Goal: Navigation & Orientation: Find specific page/section

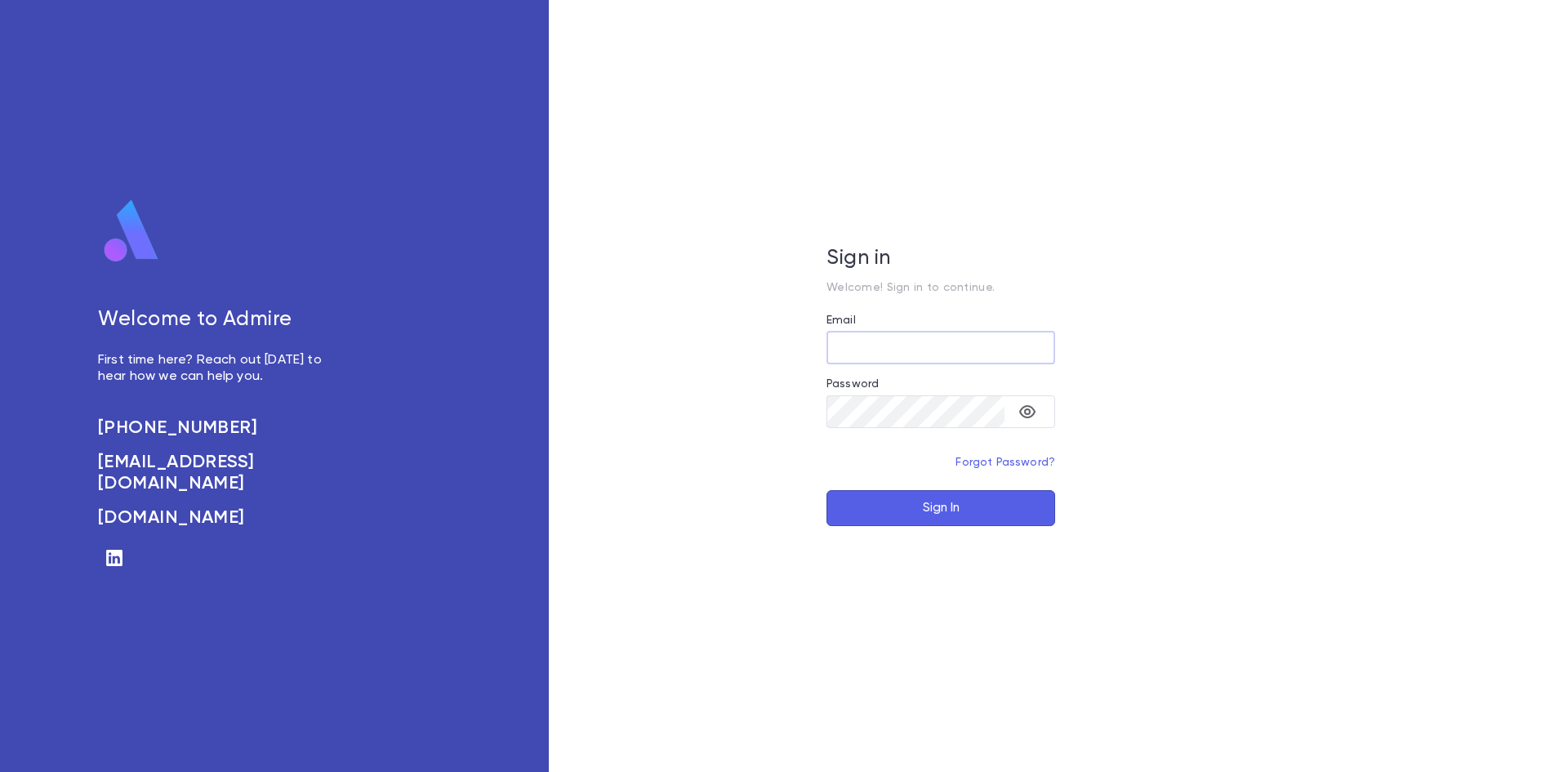
click at [874, 351] on input "Email" at bounding box center [941, 348] width 229 height 31
click at [862, 354] on input "Email" at bounding box center [941, 348] width 229 height 31
click at [924, 357] on input "Email" at bounding box center [941, 348] width 229 height 31
click at [914, 335] on input "Email" at bounding box center [941, 348] width 229 height 31
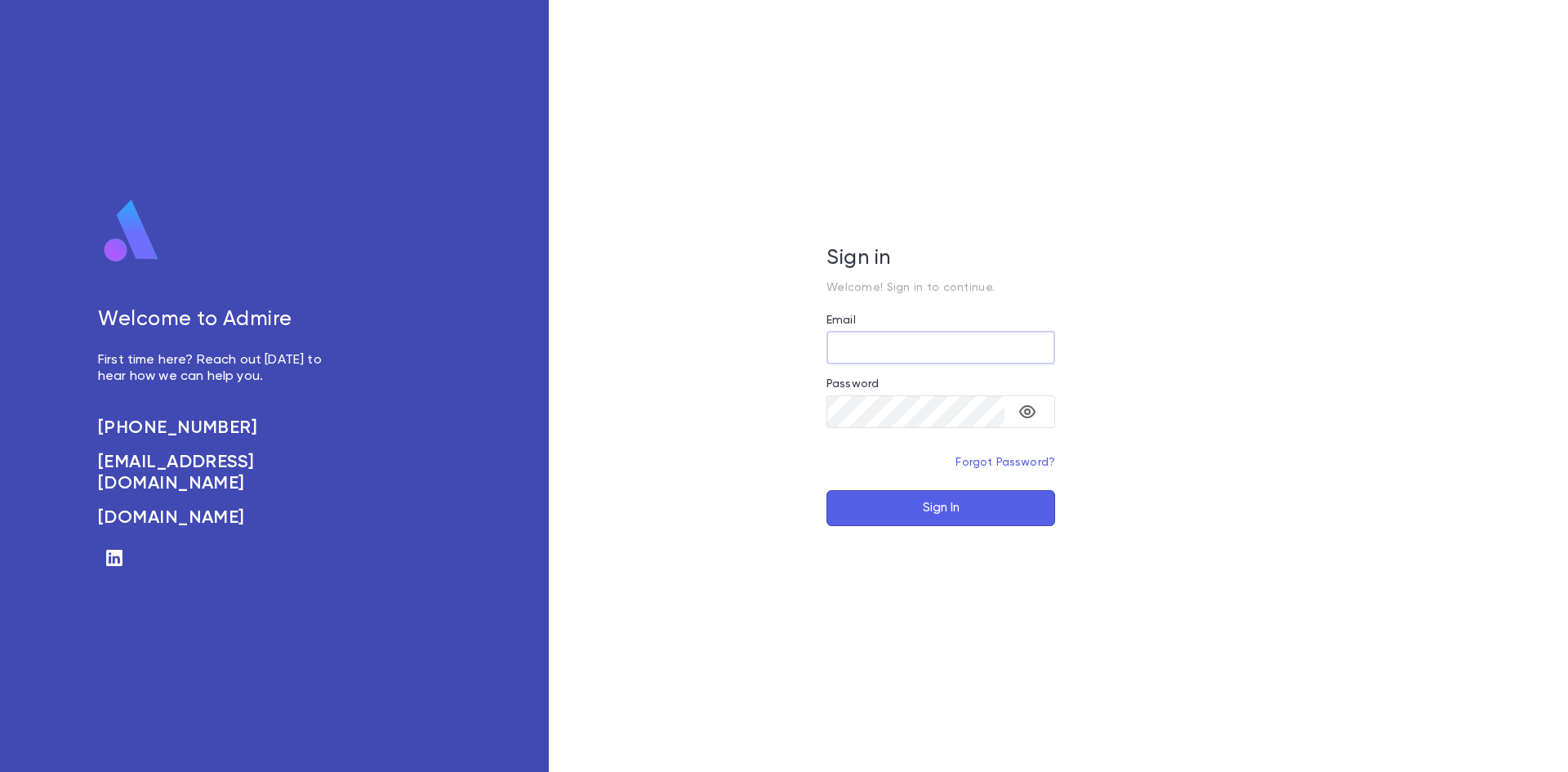
click at [856, 345] on input "Email" at bounding box center [941, 348] width 229 height 31
click at [1034, 411] on icon "toggle password visibility" at bounding box center [1027, 412] width 17 height 13
click at [939, 349] on input "Email" at bounding box center [941, 348] width 229 height 31
type input "**********"
click at [827, 490] on button "Sign In" at bounding box center [941, 508] width 229 height 36
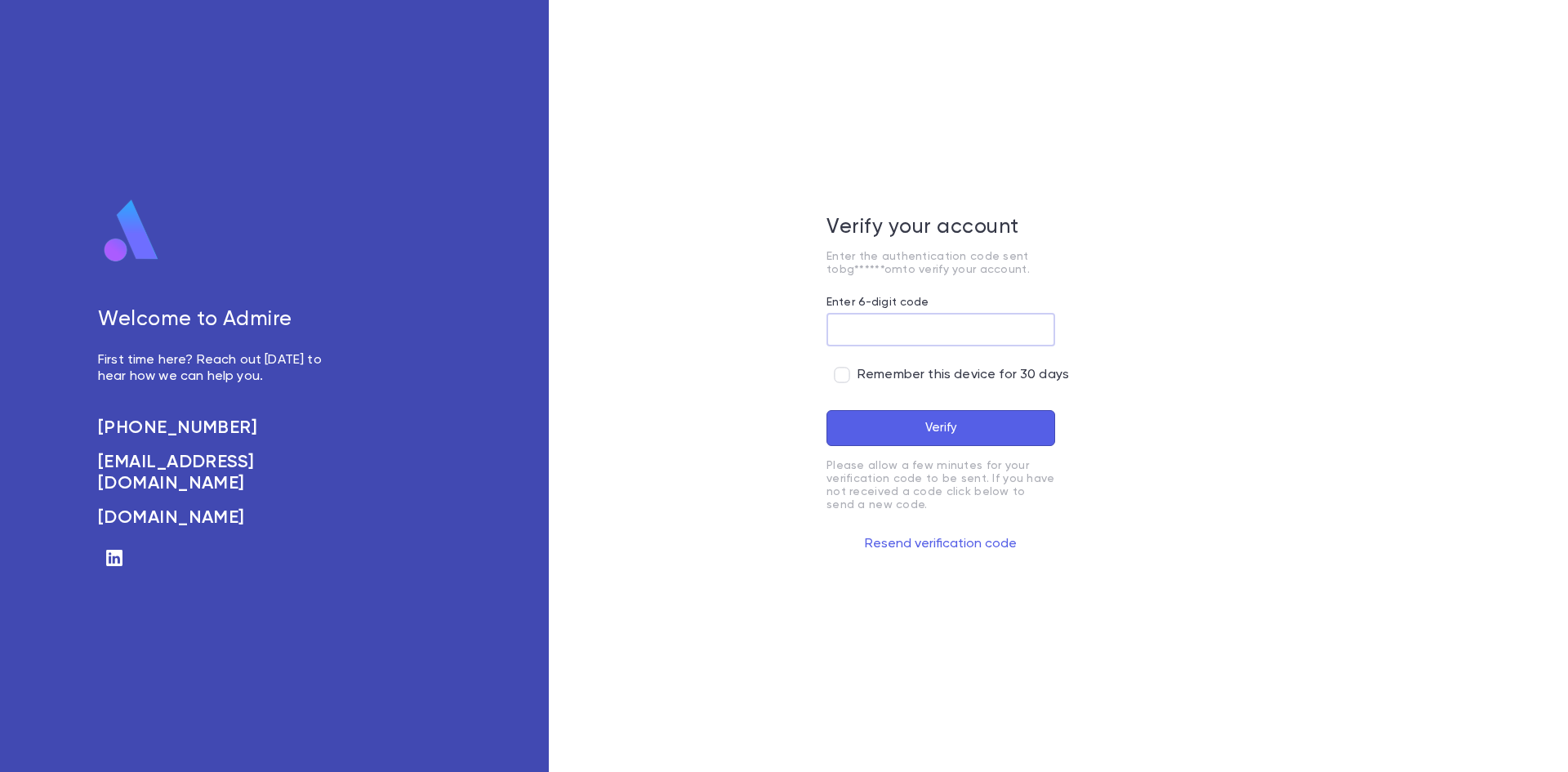
paste input "******"
type input "******"
click at [881, 437] on button "Verify" at bounding box center [941, 428] width 229 height 36
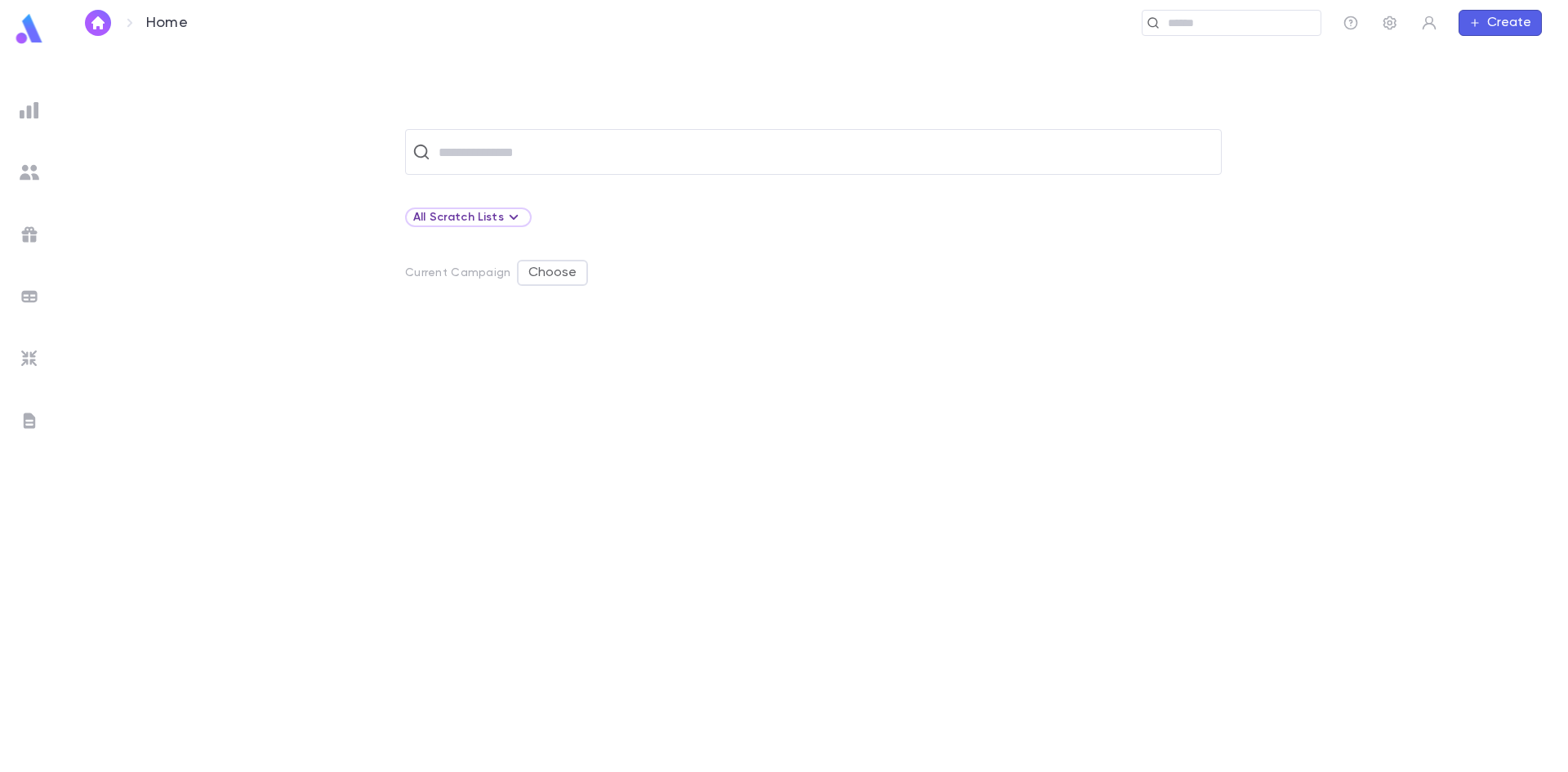
click at [27, 114] on img at bounding box center [29, 110] width 20 height 20
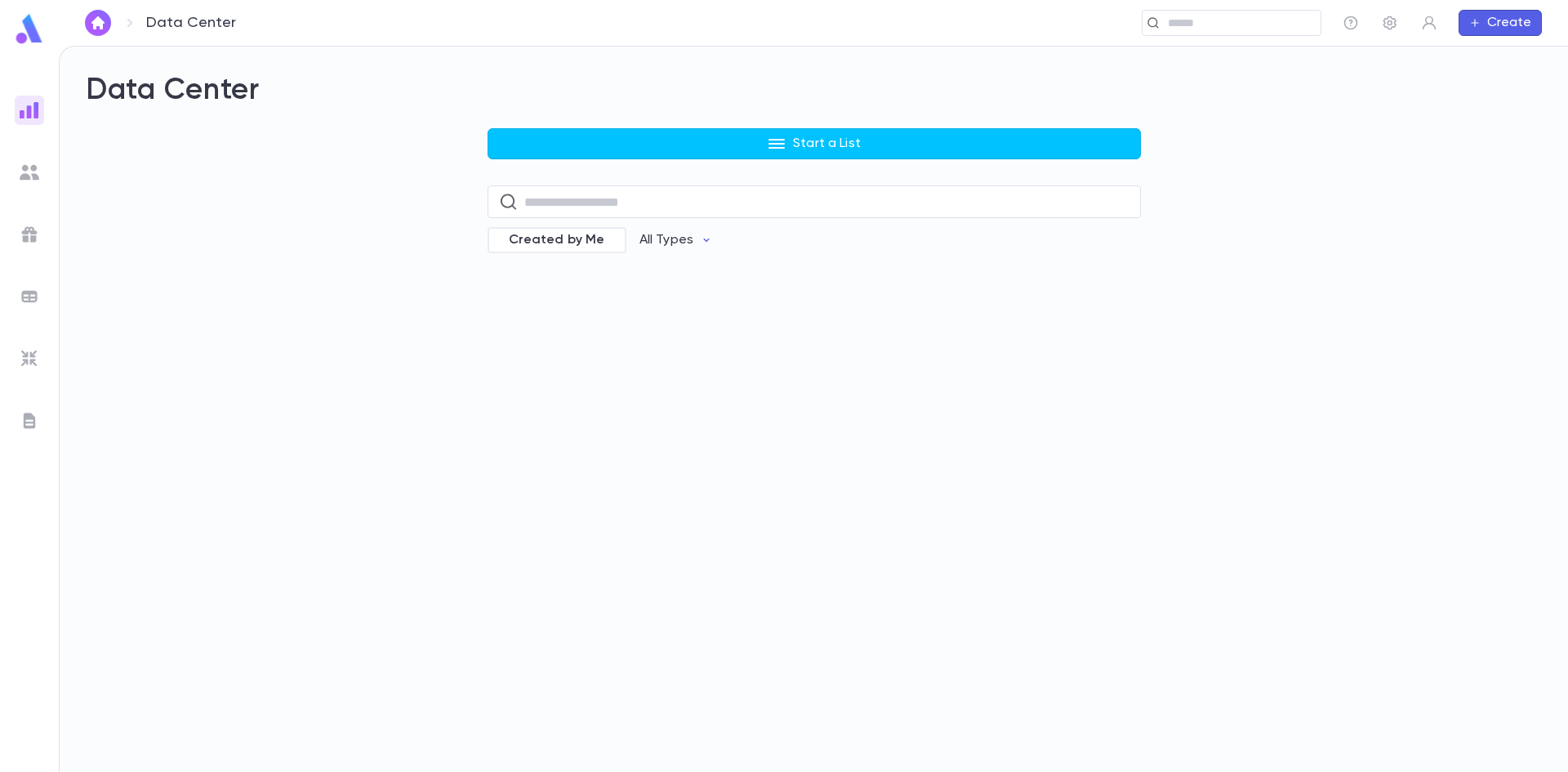
click at [32, 182] on div at bounding box center [29, 173] width 29 height 29
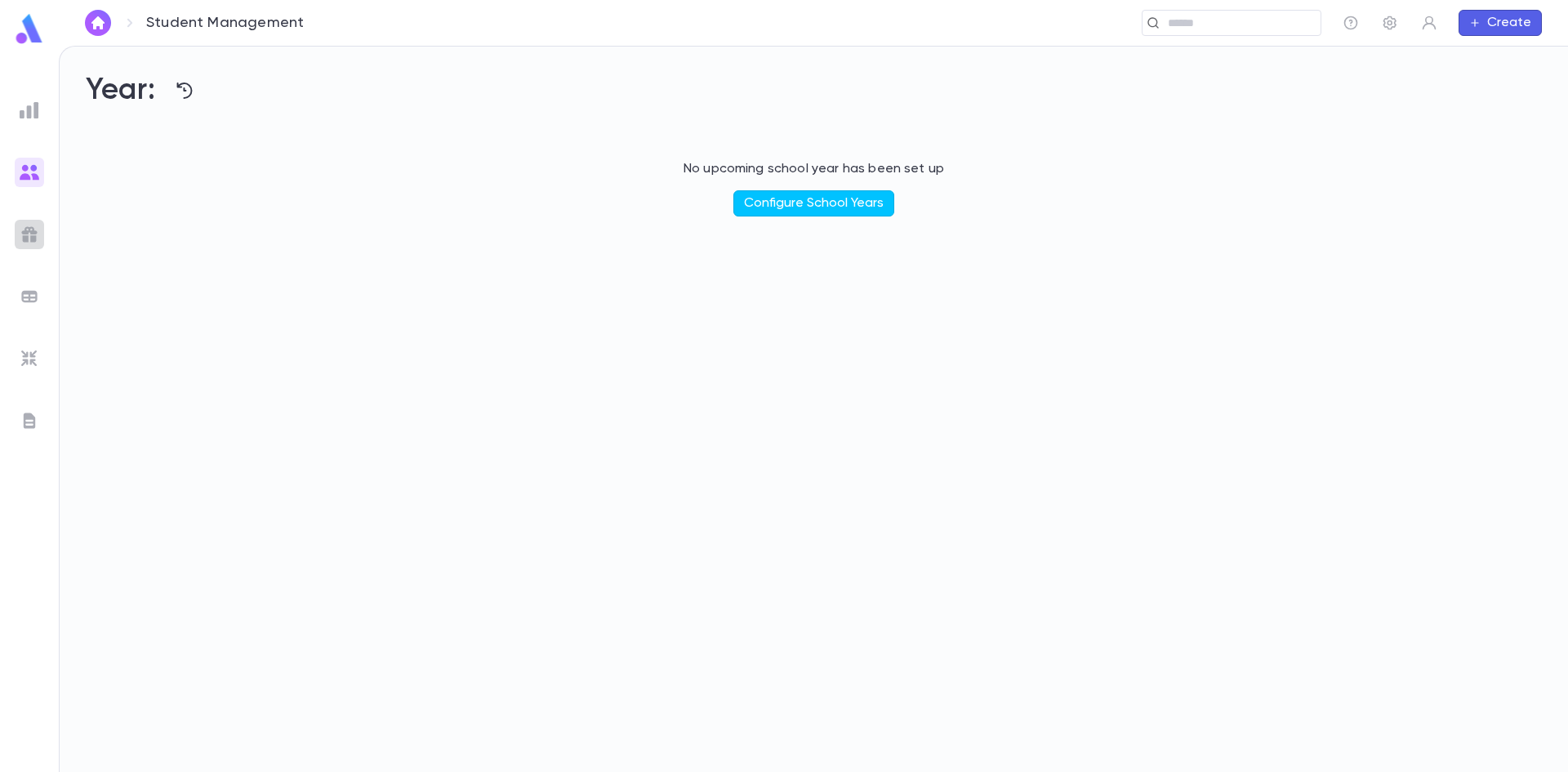
click at [22, 220] on div at bounding box center [29, 235] width 29 height 29
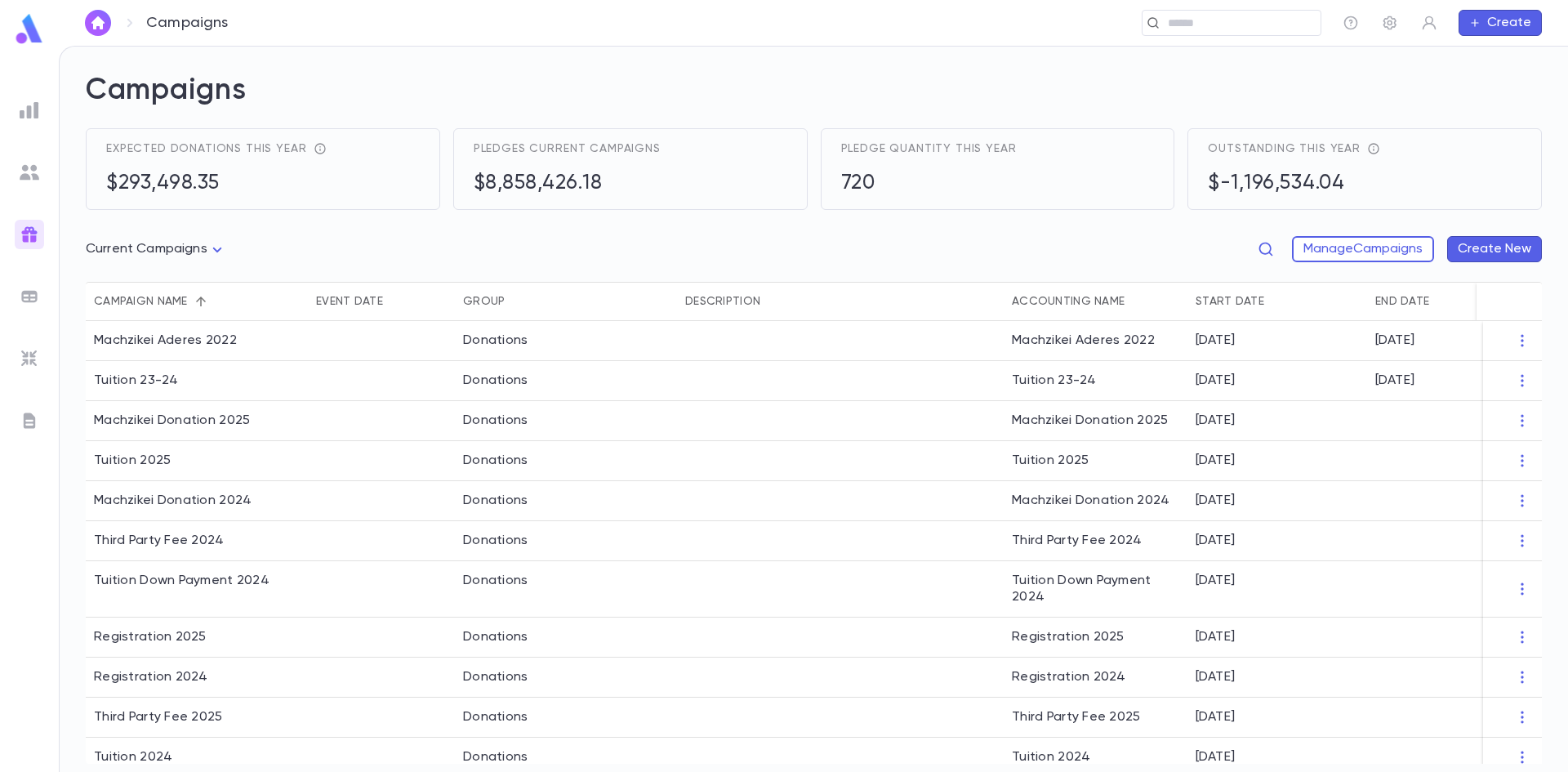
click at [42, 291] on div at bounding box center [29, 297] width 29 height 29
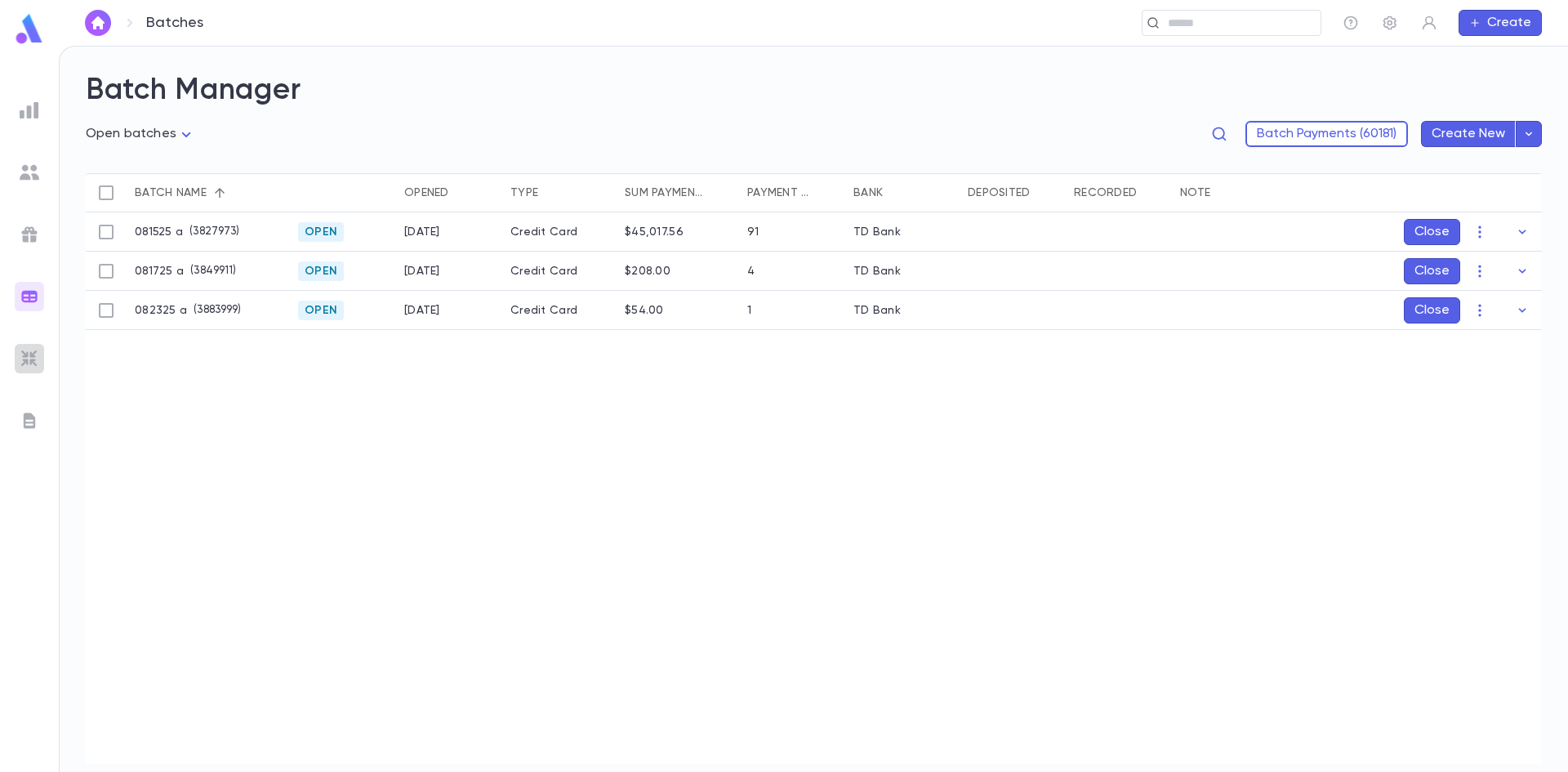
click at [27, 359] on img at bounding box center [29, 358] width 20 height 20
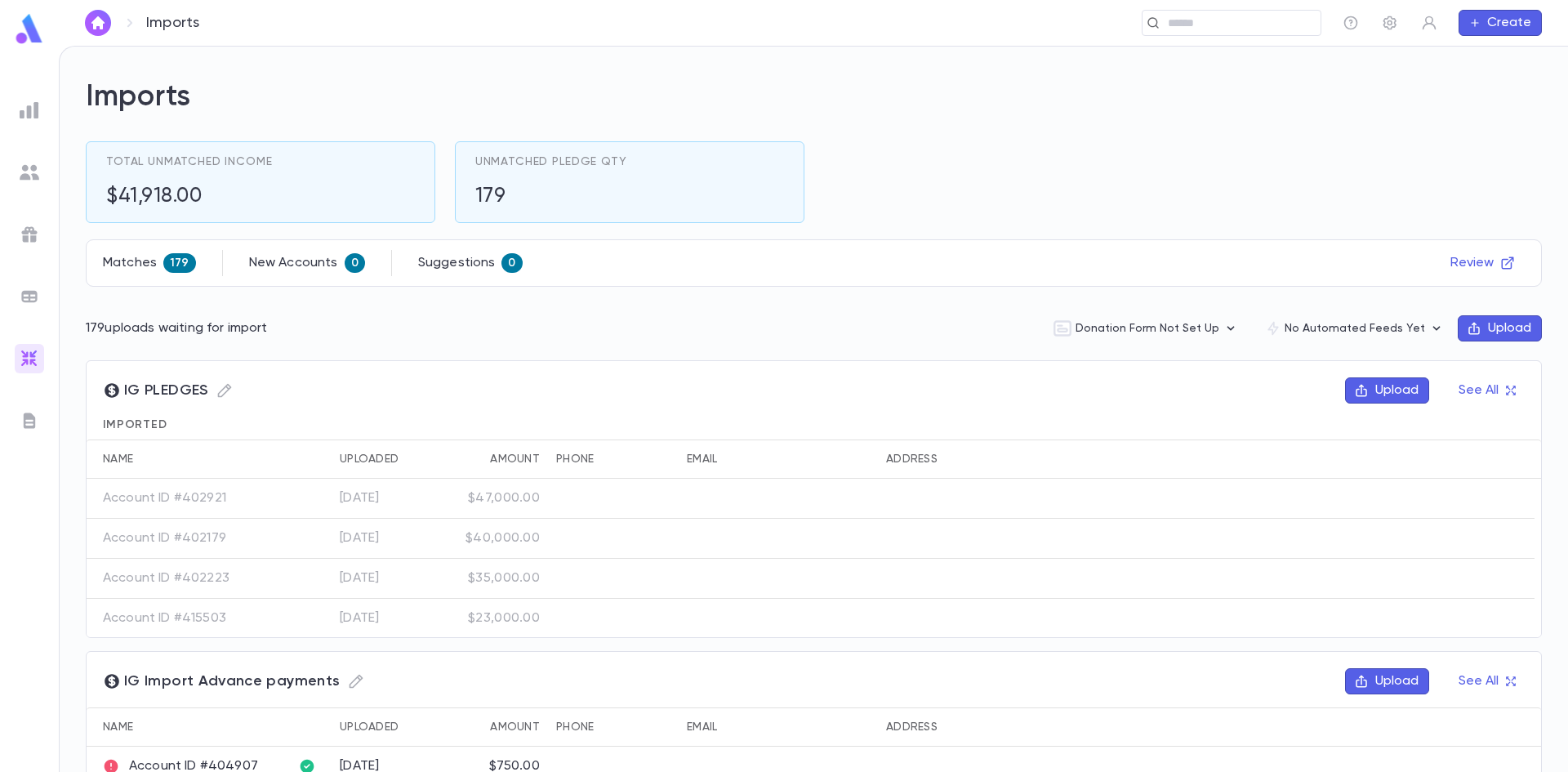
click at [41, 412] on div at bounding box center [29, 420] width 29 height 29
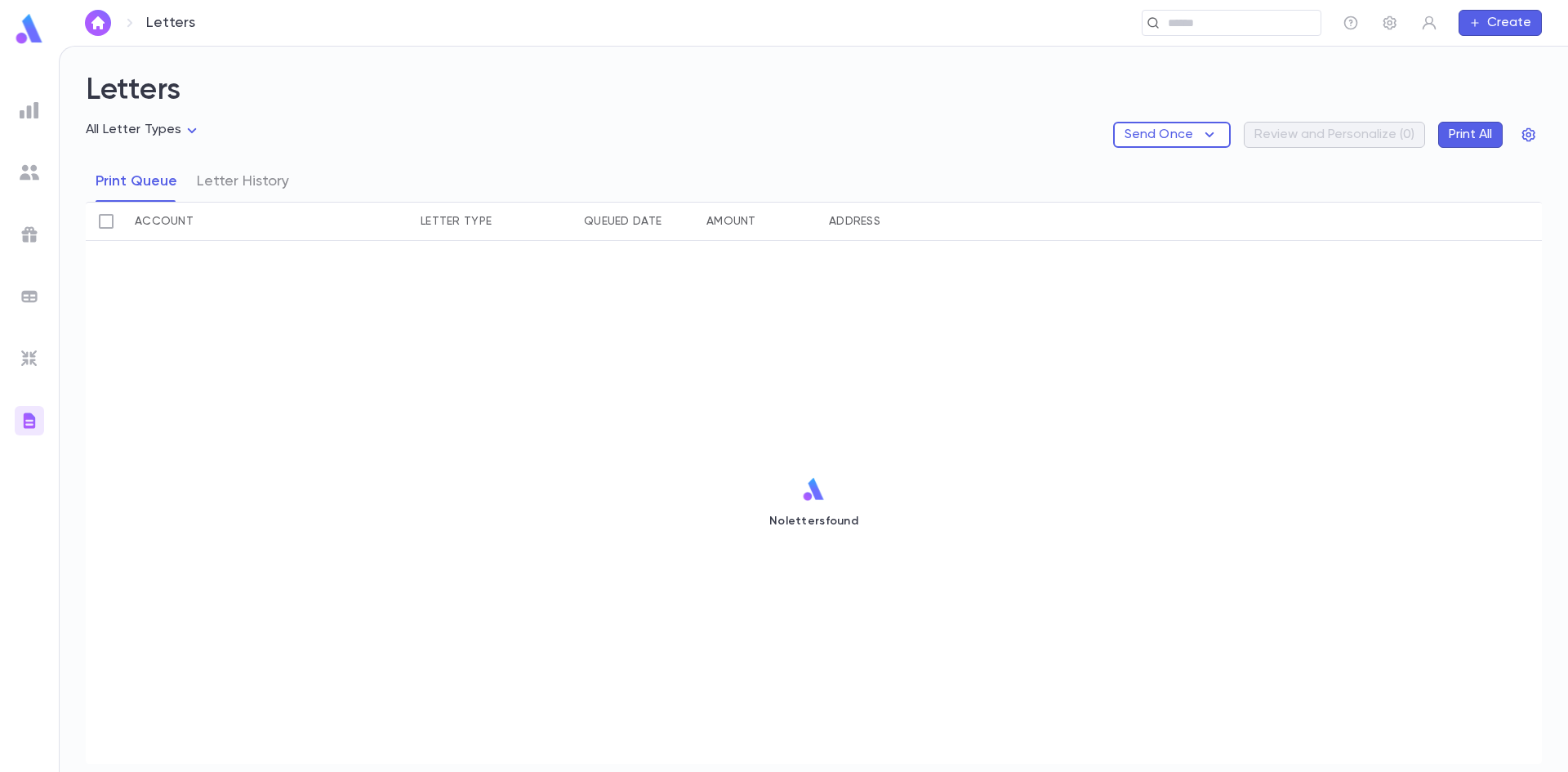
click at [29, 114] on img at bounding box center [29, 110] width 20 height 20
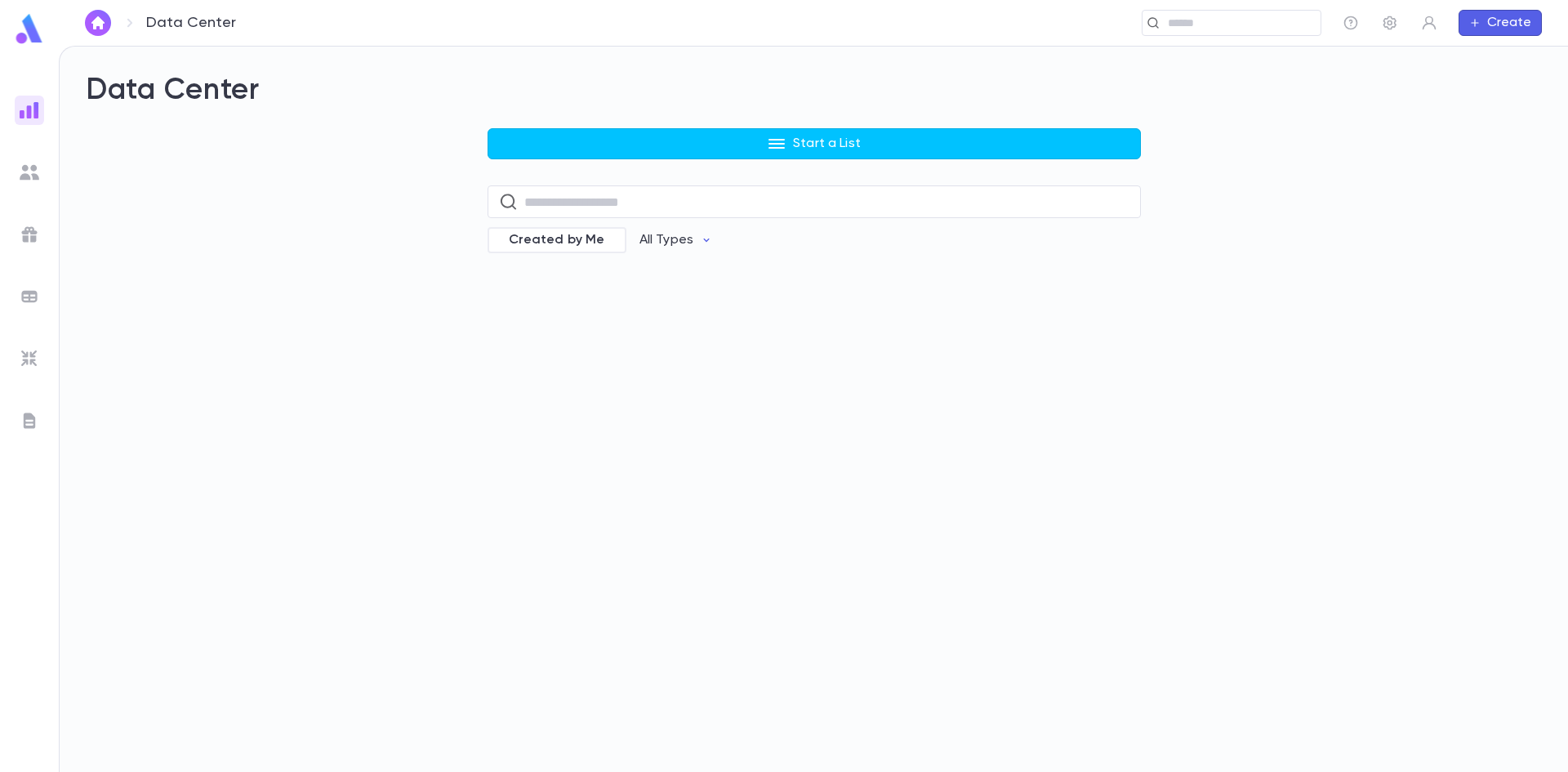
click at [27, 172] on img at bounding box center [29, 173] width 20 height 20
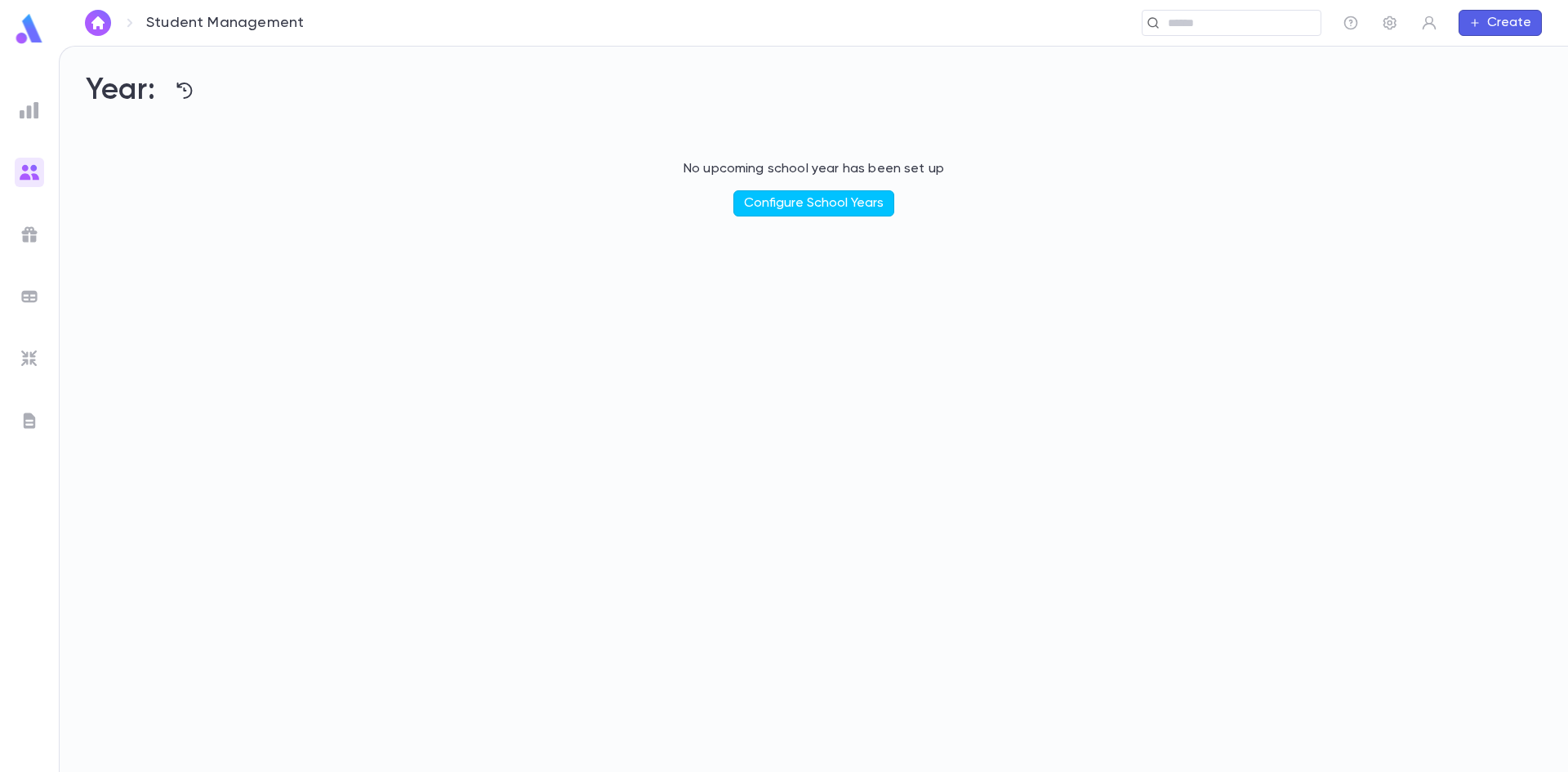
click at [21, 105] on img at bounding box center [29, 110] width 20 height 20
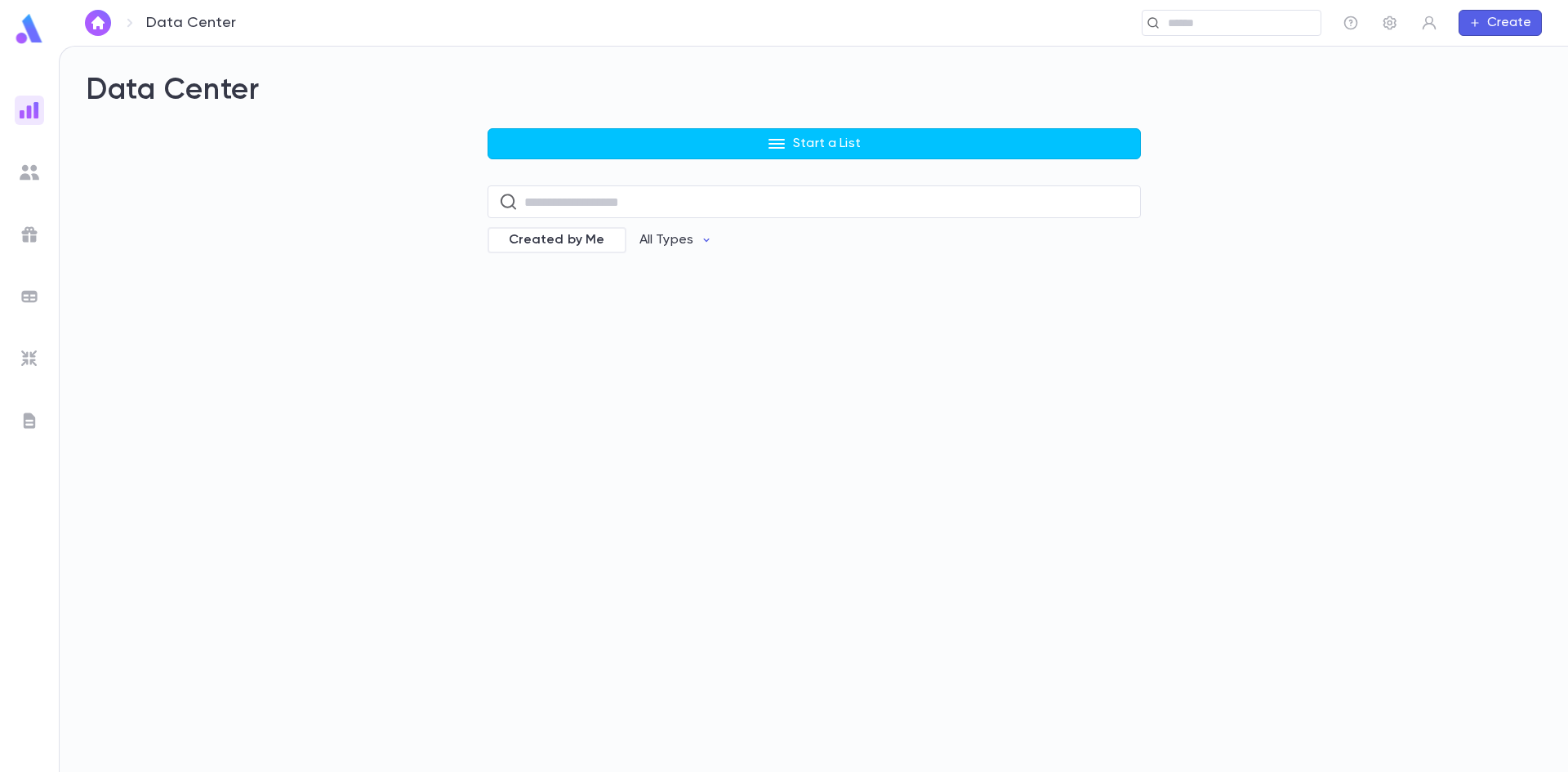
click at [34, 169] on img at bounding box center [29, 173] width 20 height 20
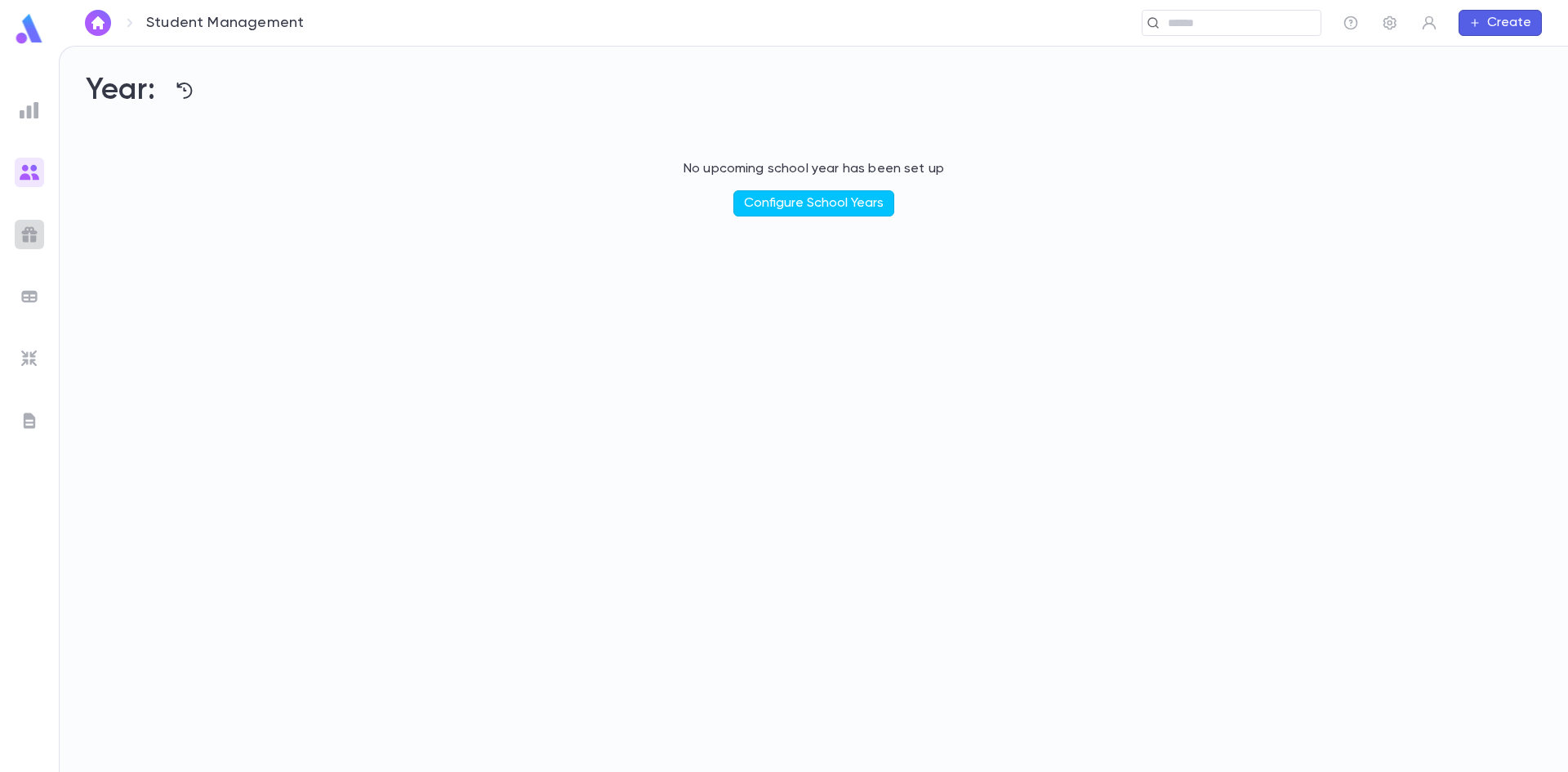
click at [38, 231] on img at bounding box center [29, 235] width 20 height 20
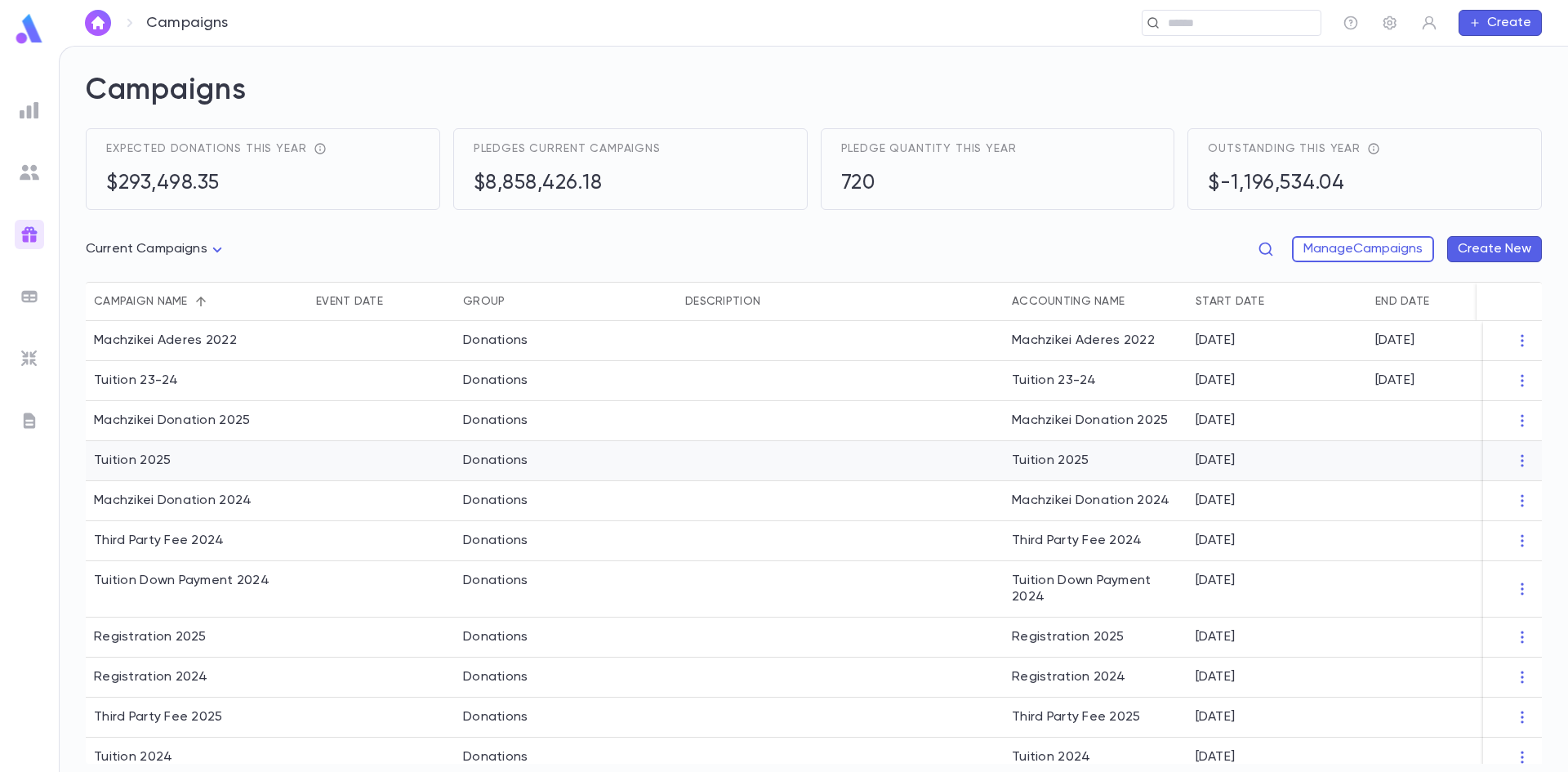
click at [146, 469] on div "Tuition 2025" at bounding box center [196, 461] width 222 height 40
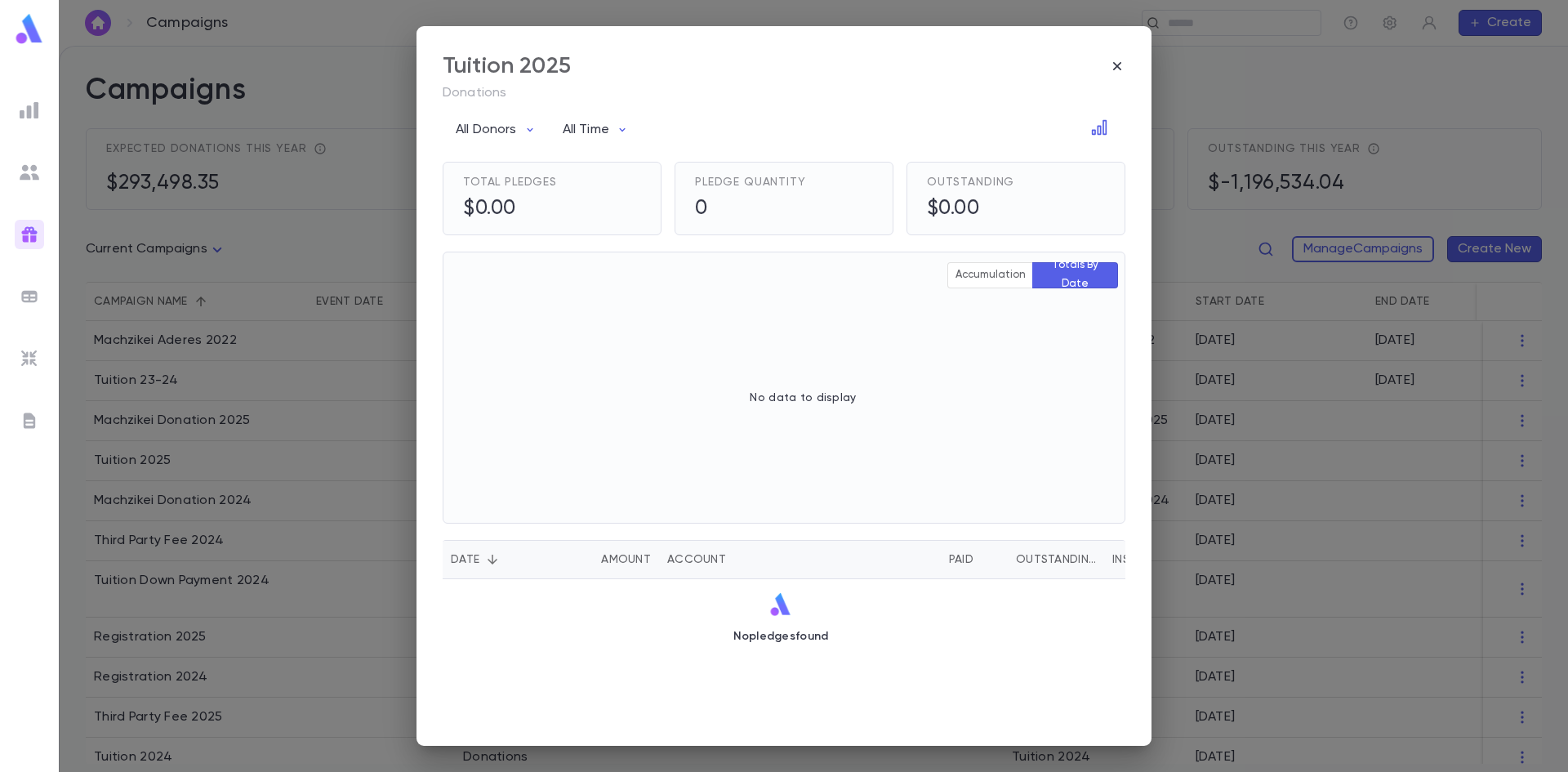
click at [1107, 66] on div "Tuition 2025" at bounding box center [784, 66] width 682 height 28
click at [1113, 66] on icon "button" at bounding box center [1116, 66] width 17 height 17
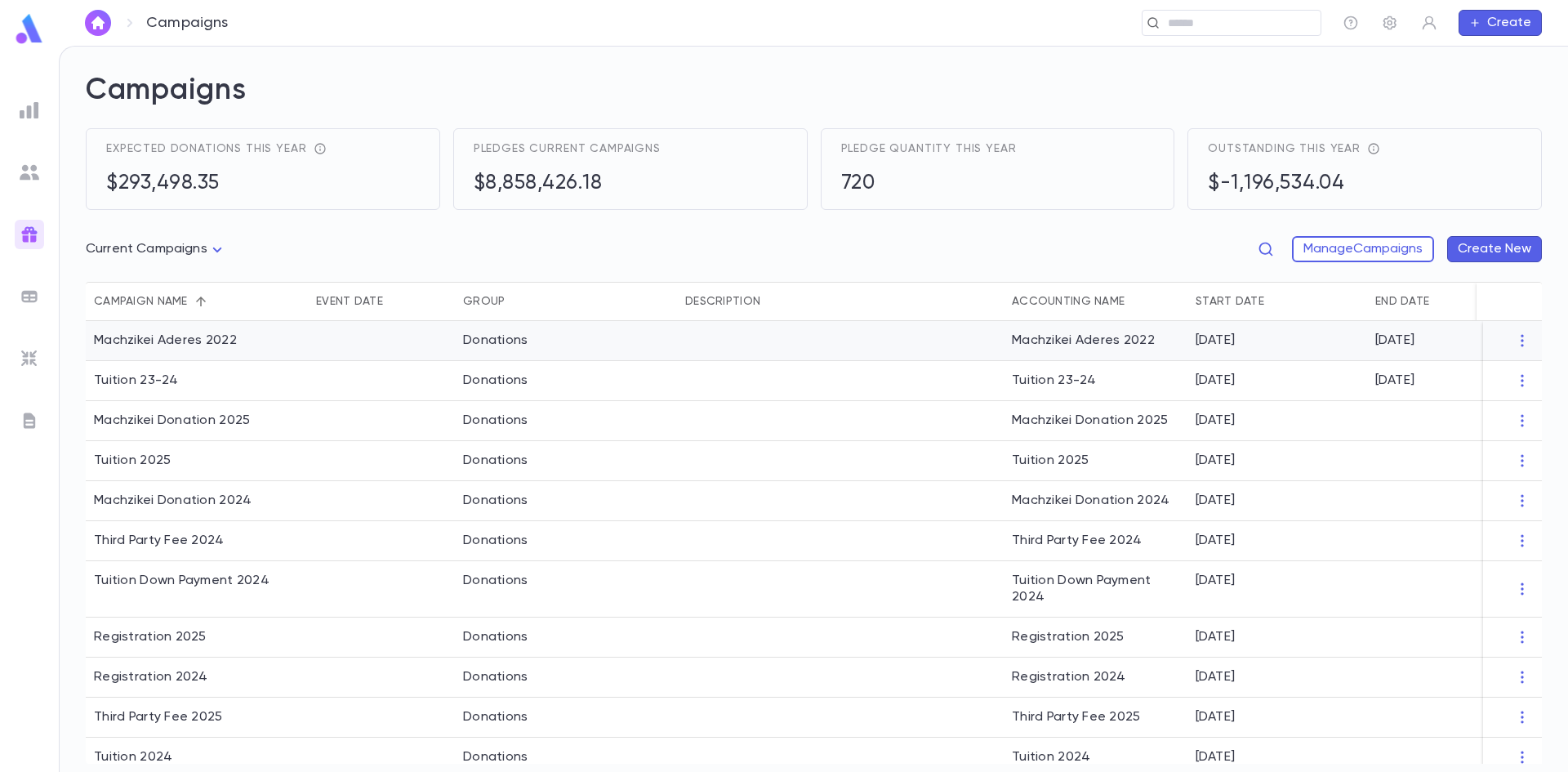
click at [306, 341] on div "Machzikei Aderes 2022" at bounding box center [196, 341] width 222 height 40
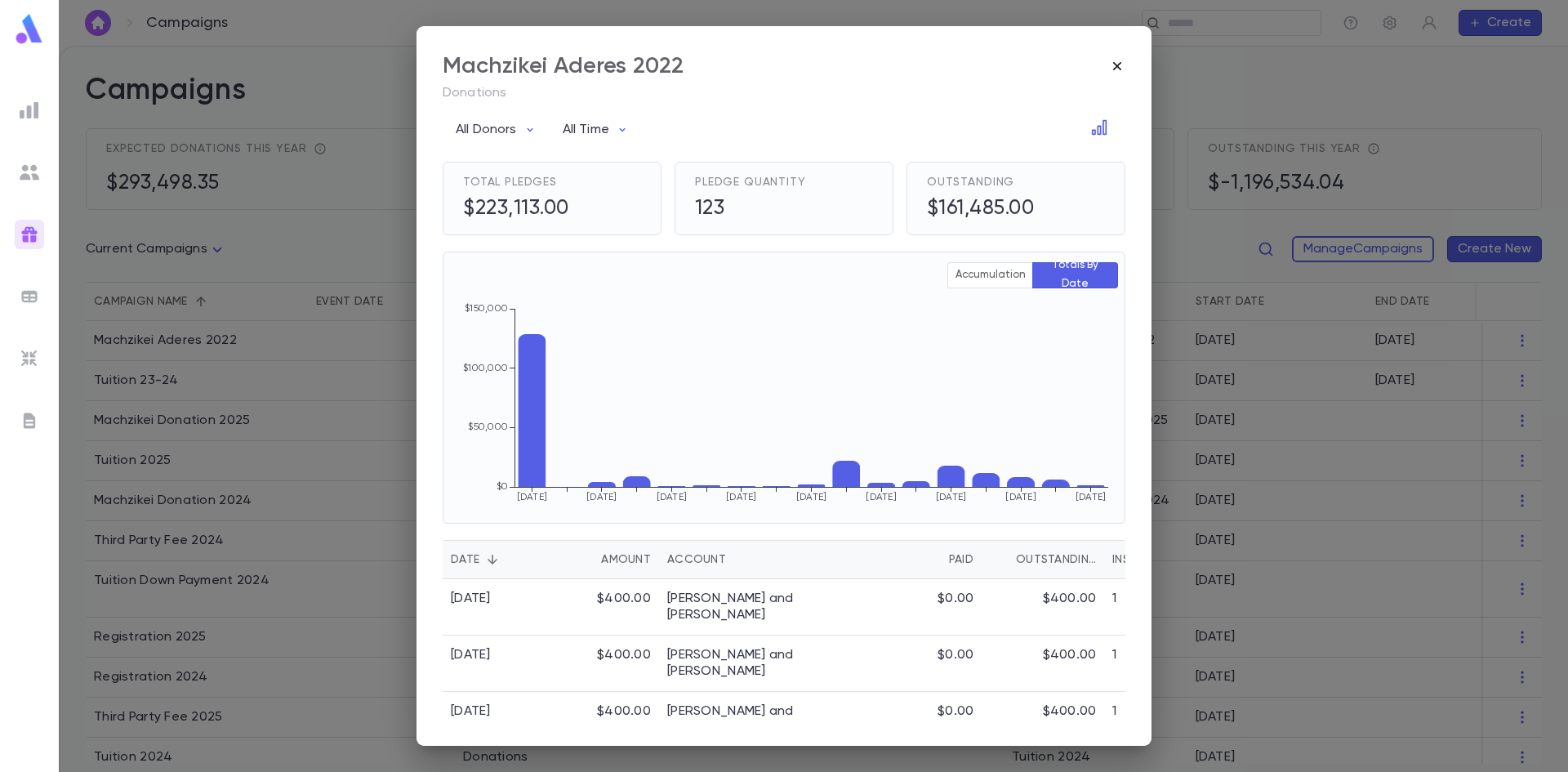
click at [1108, 72] on icon "button" at bounding box center [1116, 66] width 17 height 17
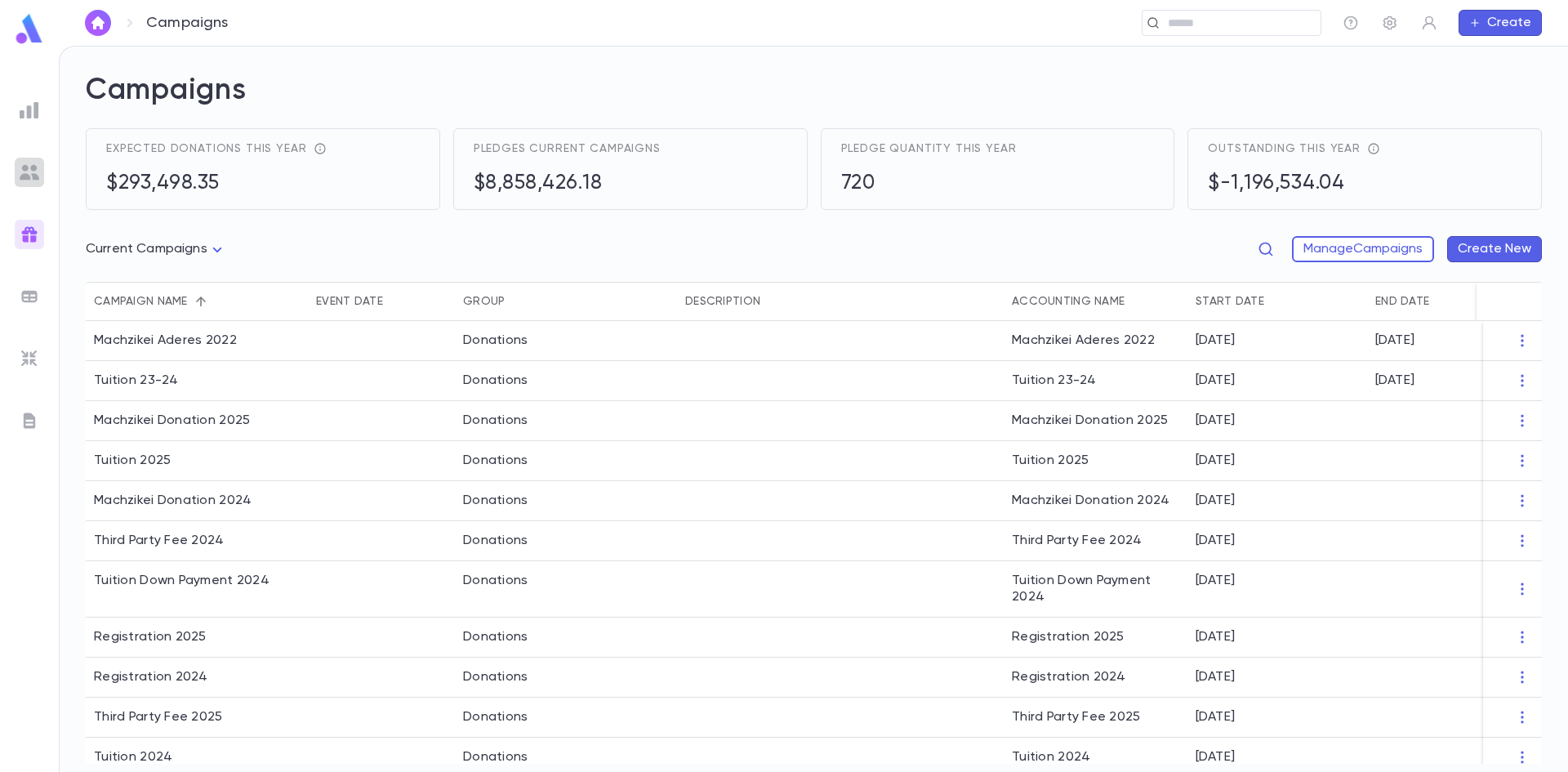
click at [23, 175] on img at bounding box center [29, 173] width 20 height 20
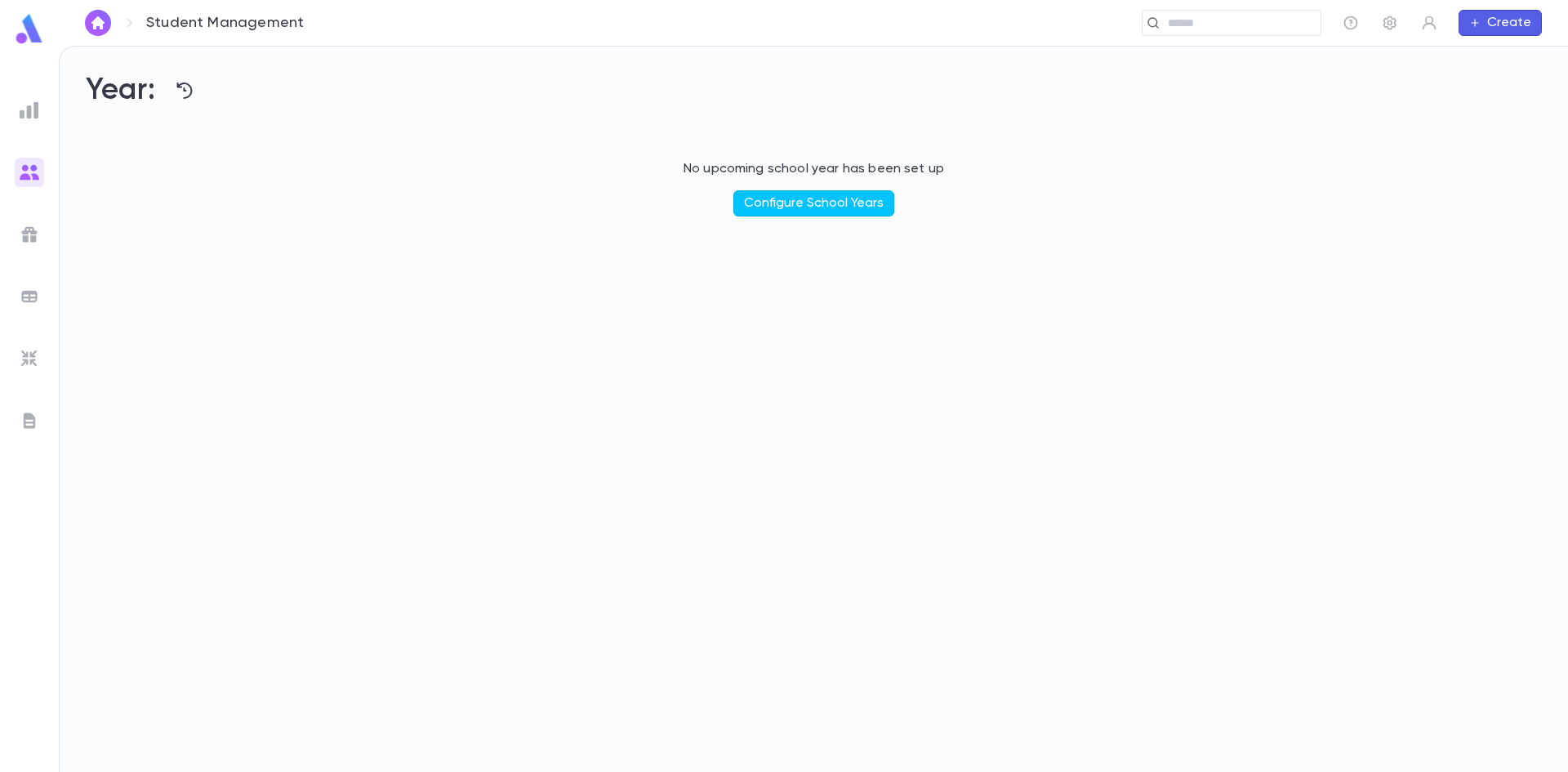
click at [27, 114] on img at bounding box center [29, 110] width 20 height 20
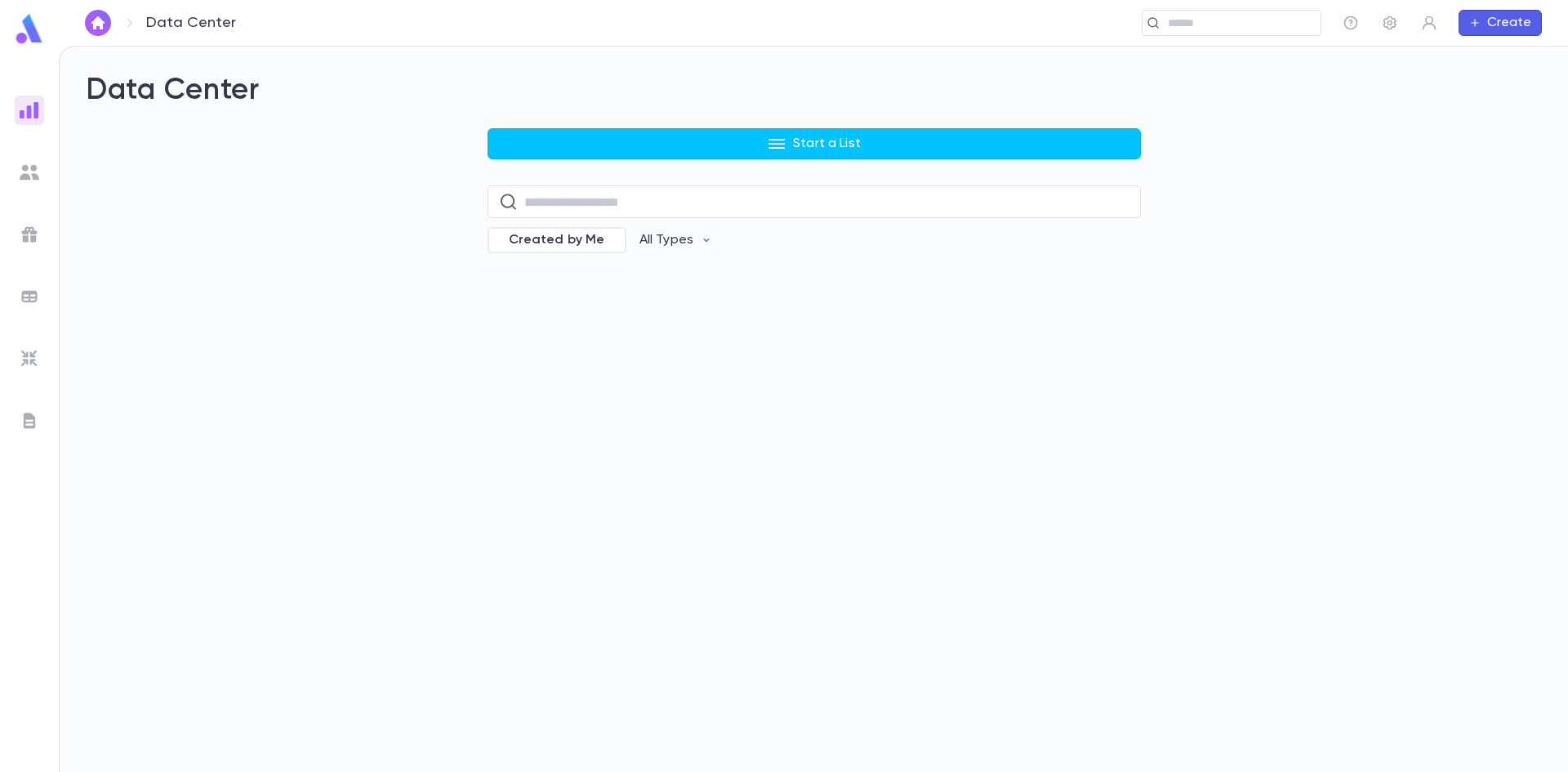
click at [27, 168] on img at bounding box center [29, 173] width 20 height 20
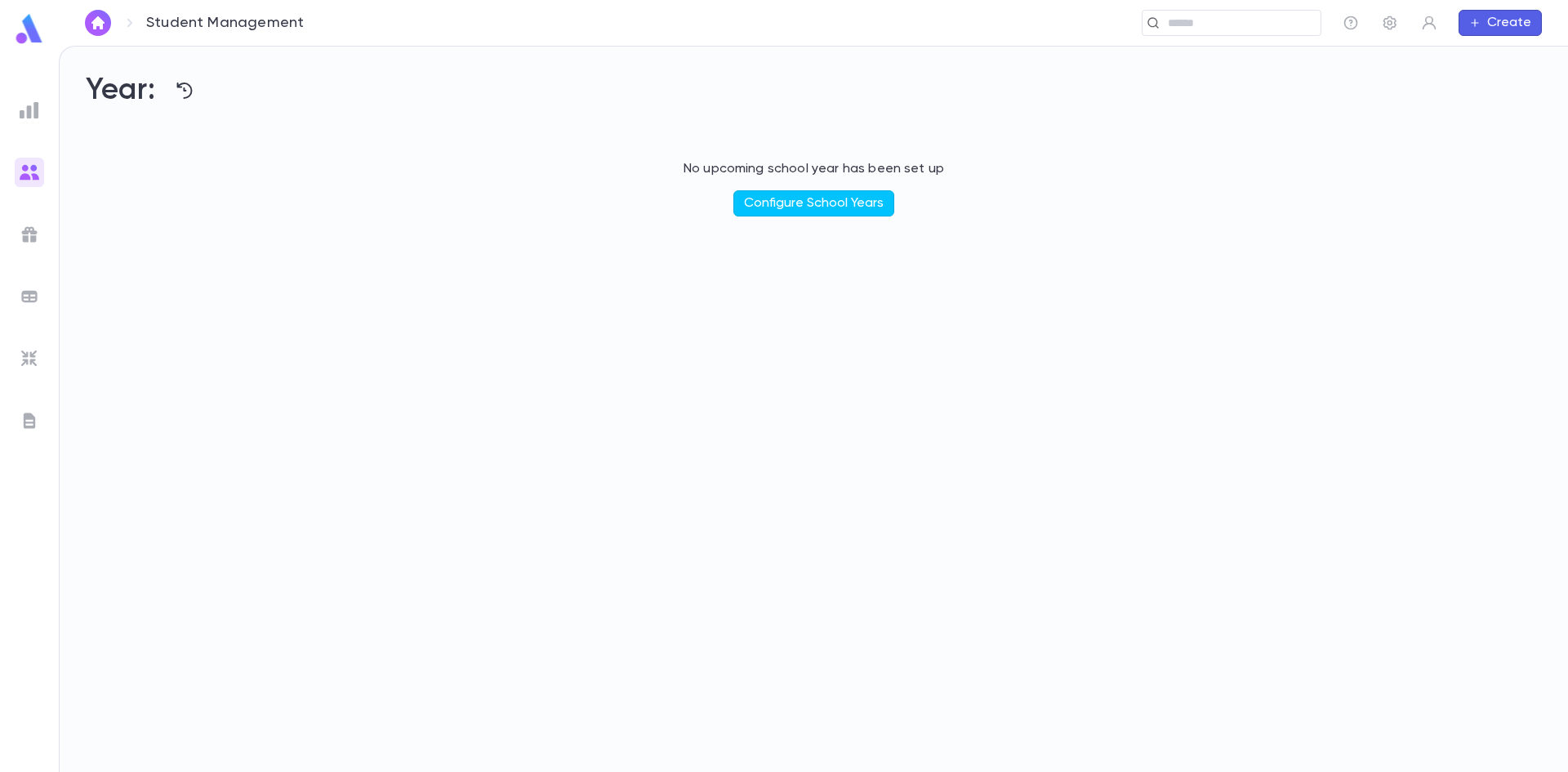
click at [17, 238] on div at bounding box center [29, 235] width 29 height 29
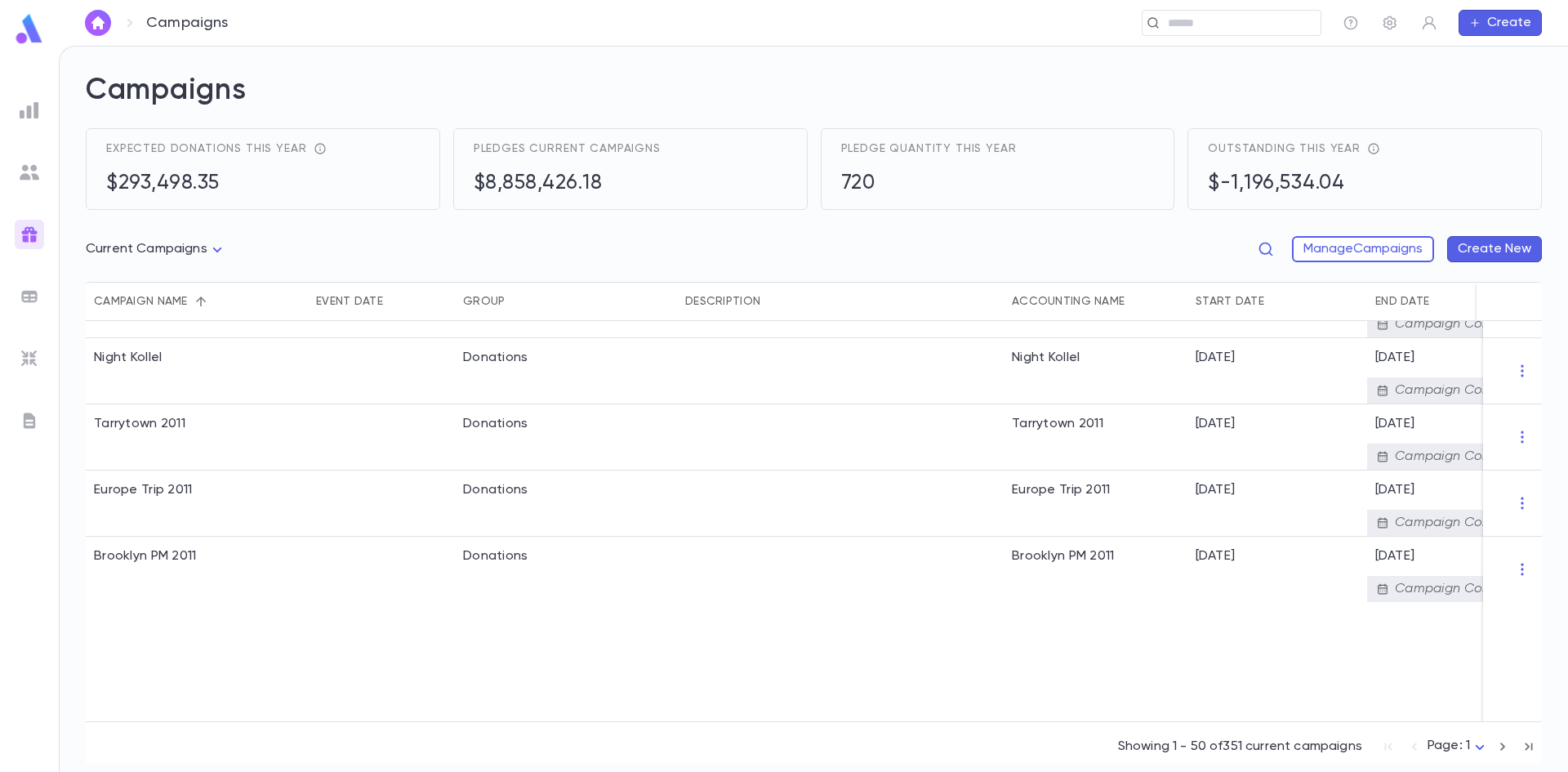
scroll to position [3186, 0]
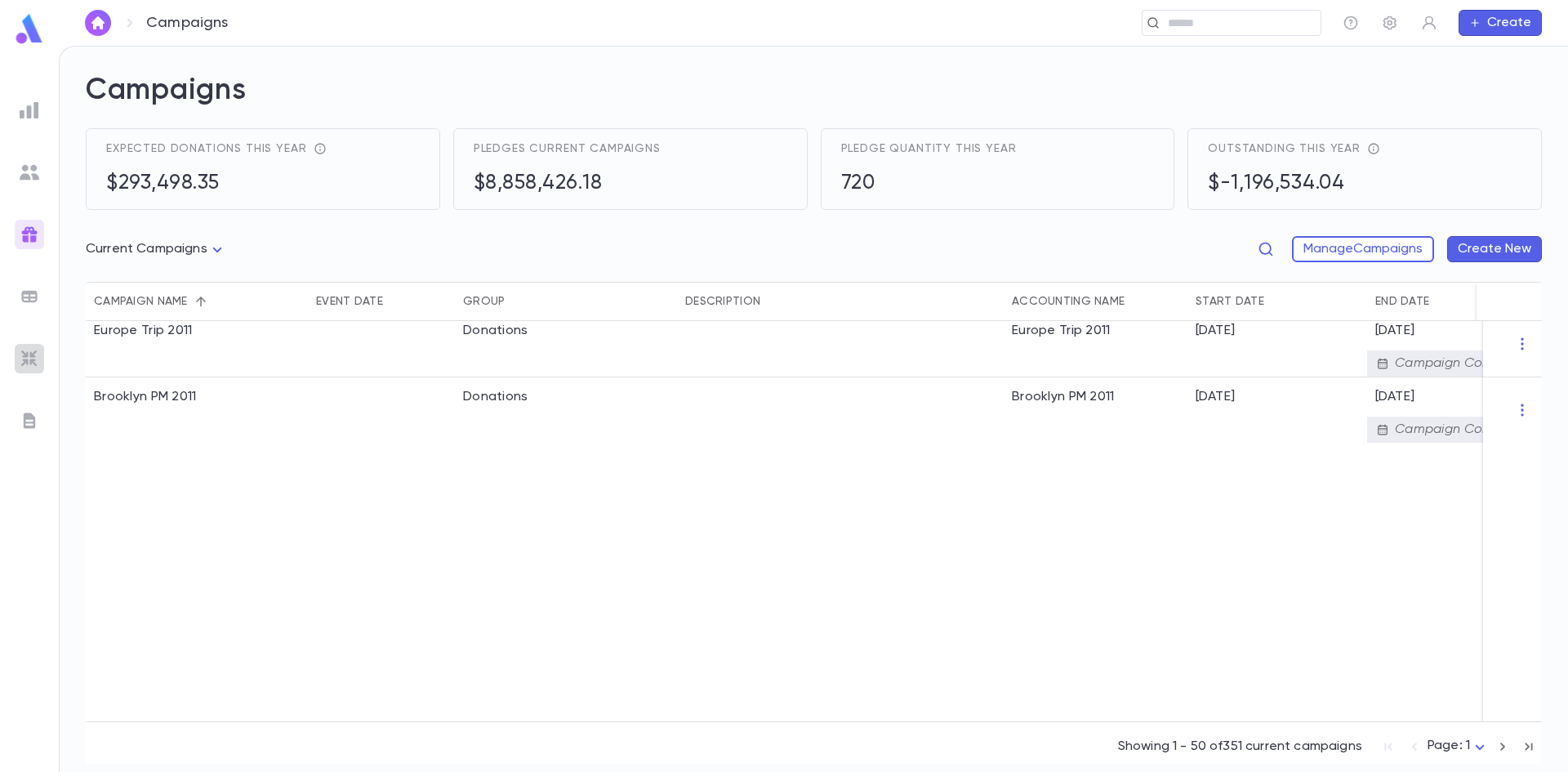
click at [24, 364] on img at bounding box center [29, 358] width 20 height 20
